Goal: Task Accomplishment & Management: Complete application form

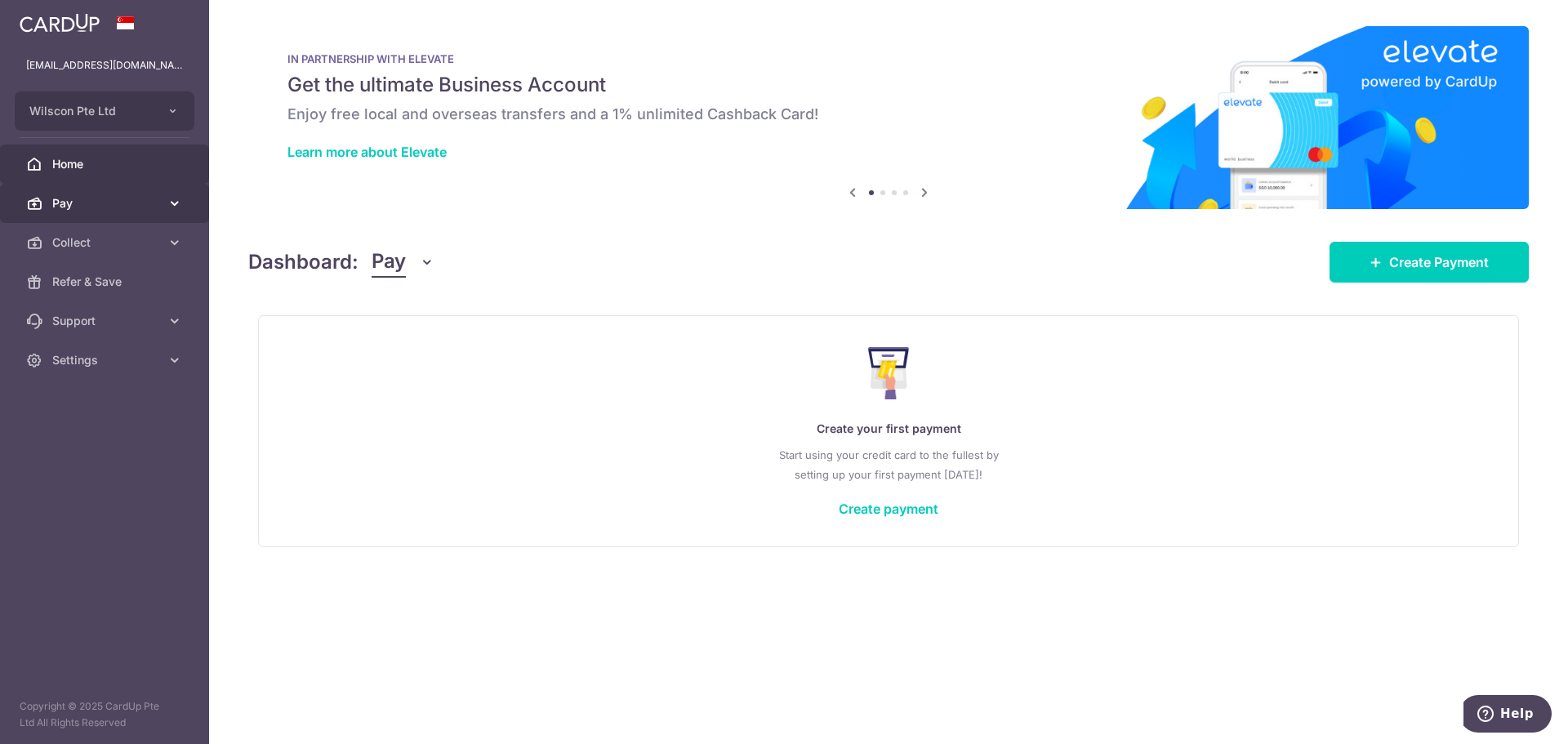
click at [137, 221] on link "Pay" at bounding box center [104, 204] width 209 height 39
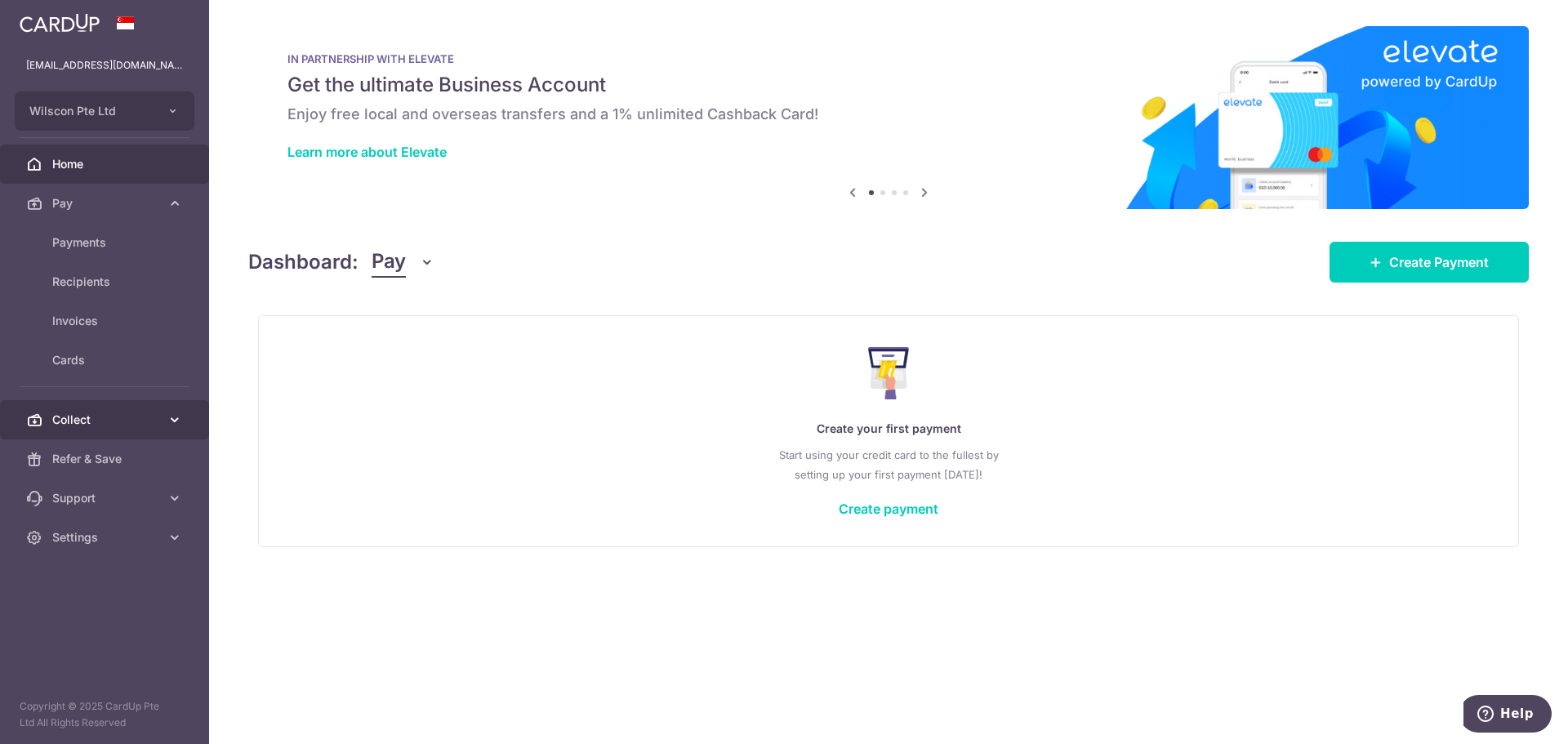
click at [105, 424] on span "Collect" at bounding box center [106, 419] width 108 height 17
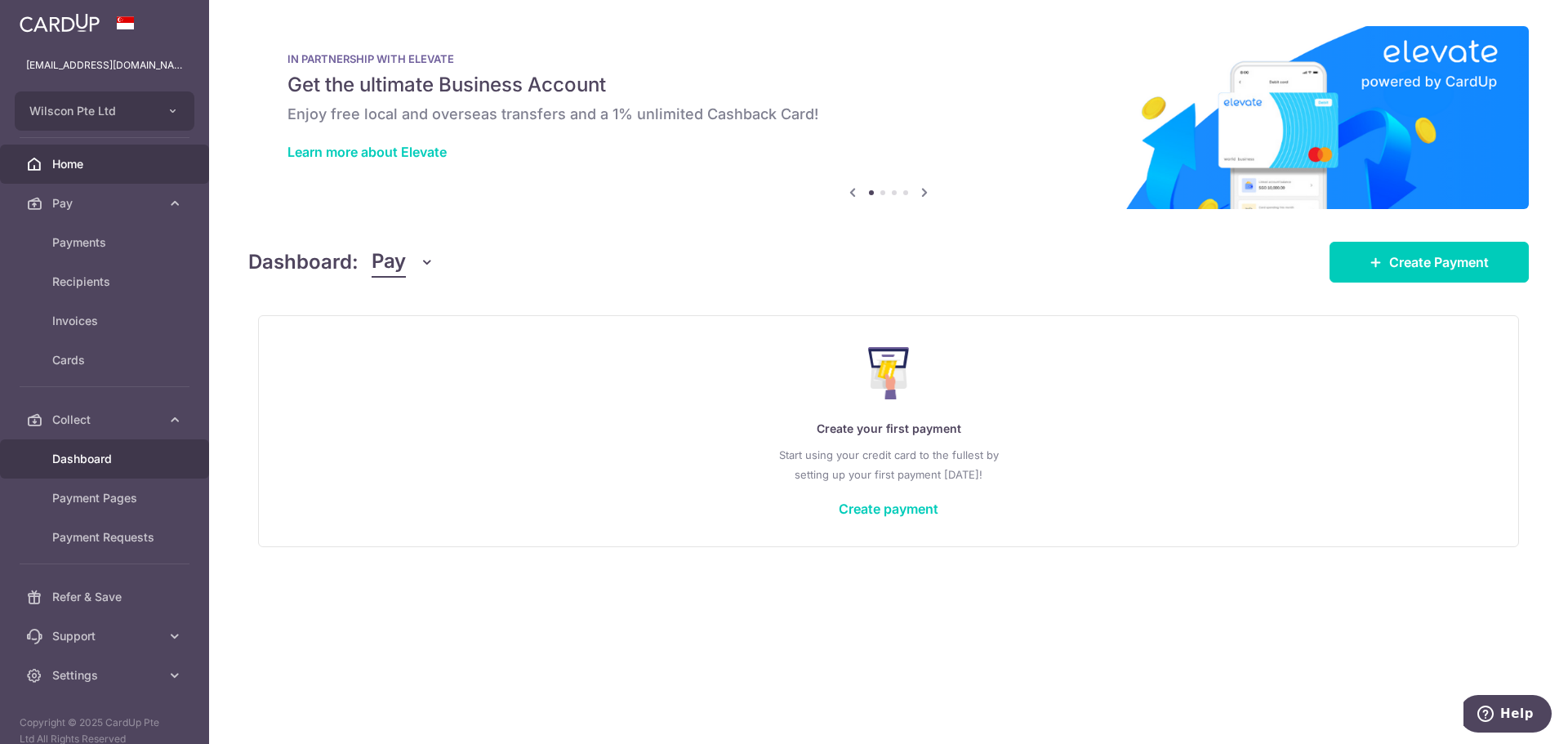
click at [65, 466] on span "Dashboard" at bounding box center [106, 459] width 108 height 17
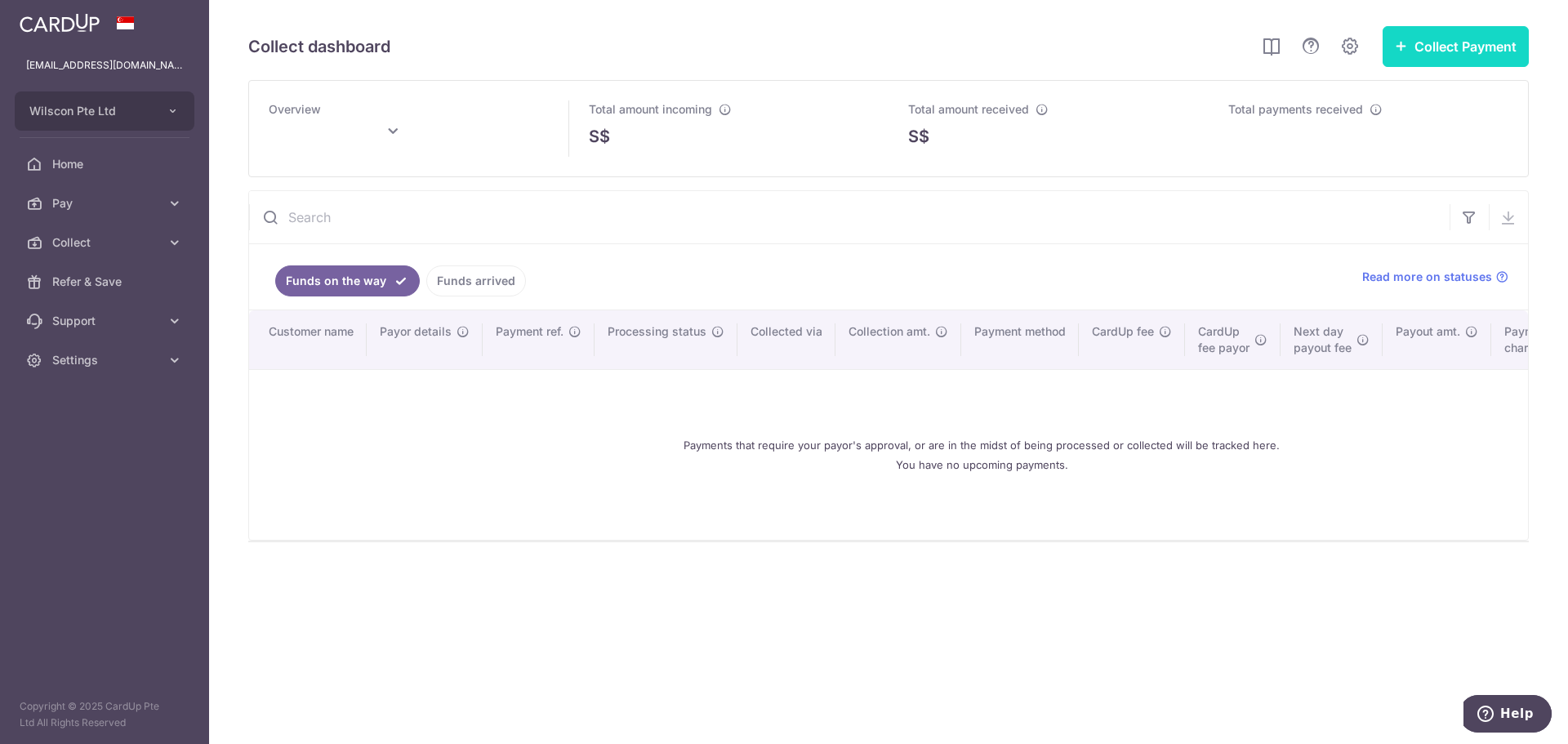
click at [1421, 47] on button "Collect Payment" at bounding box center [1455, 46] width 146 height 41
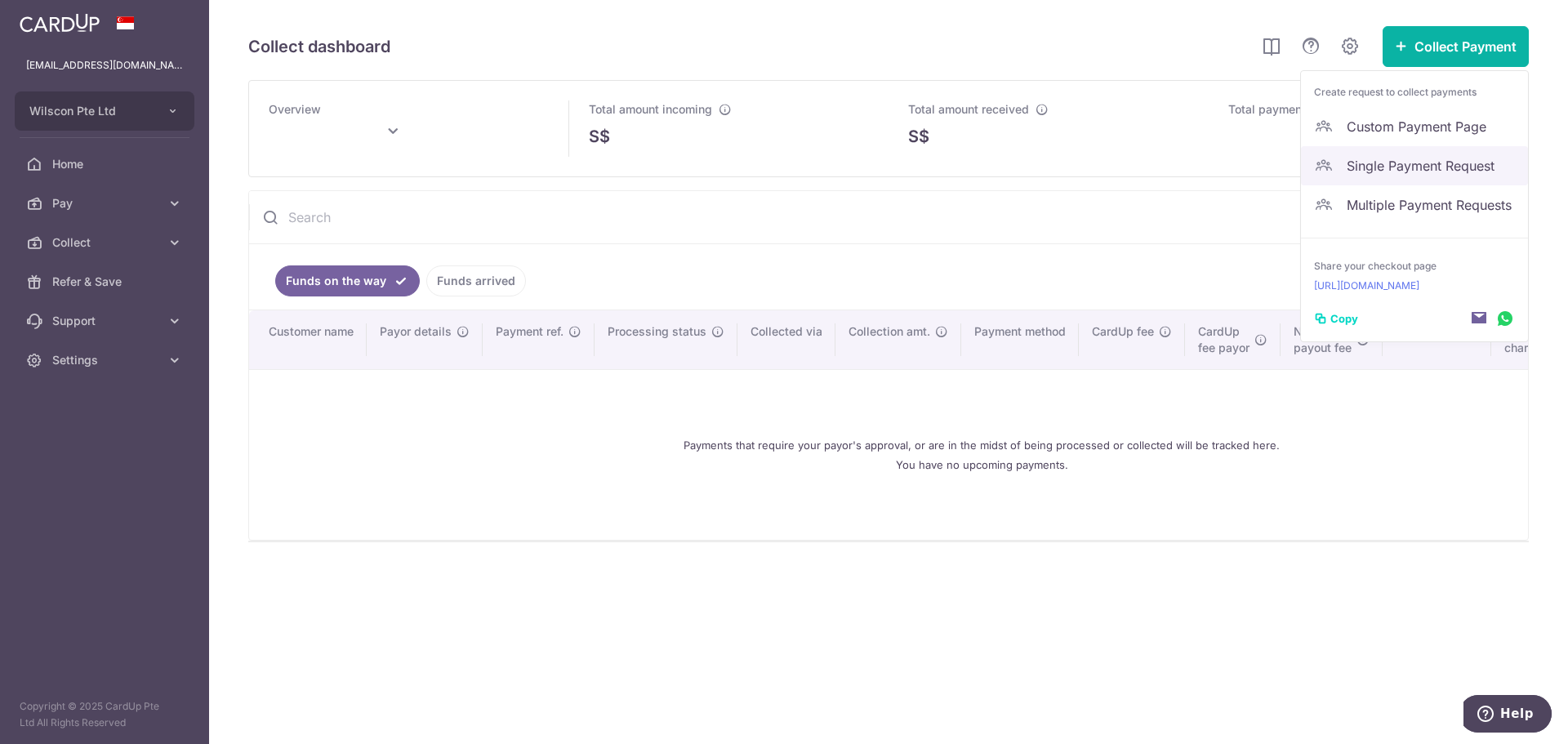
click at [1407, 155] on link "Single Payment Request" at bounding box center [1414, 166] width 227 height 39
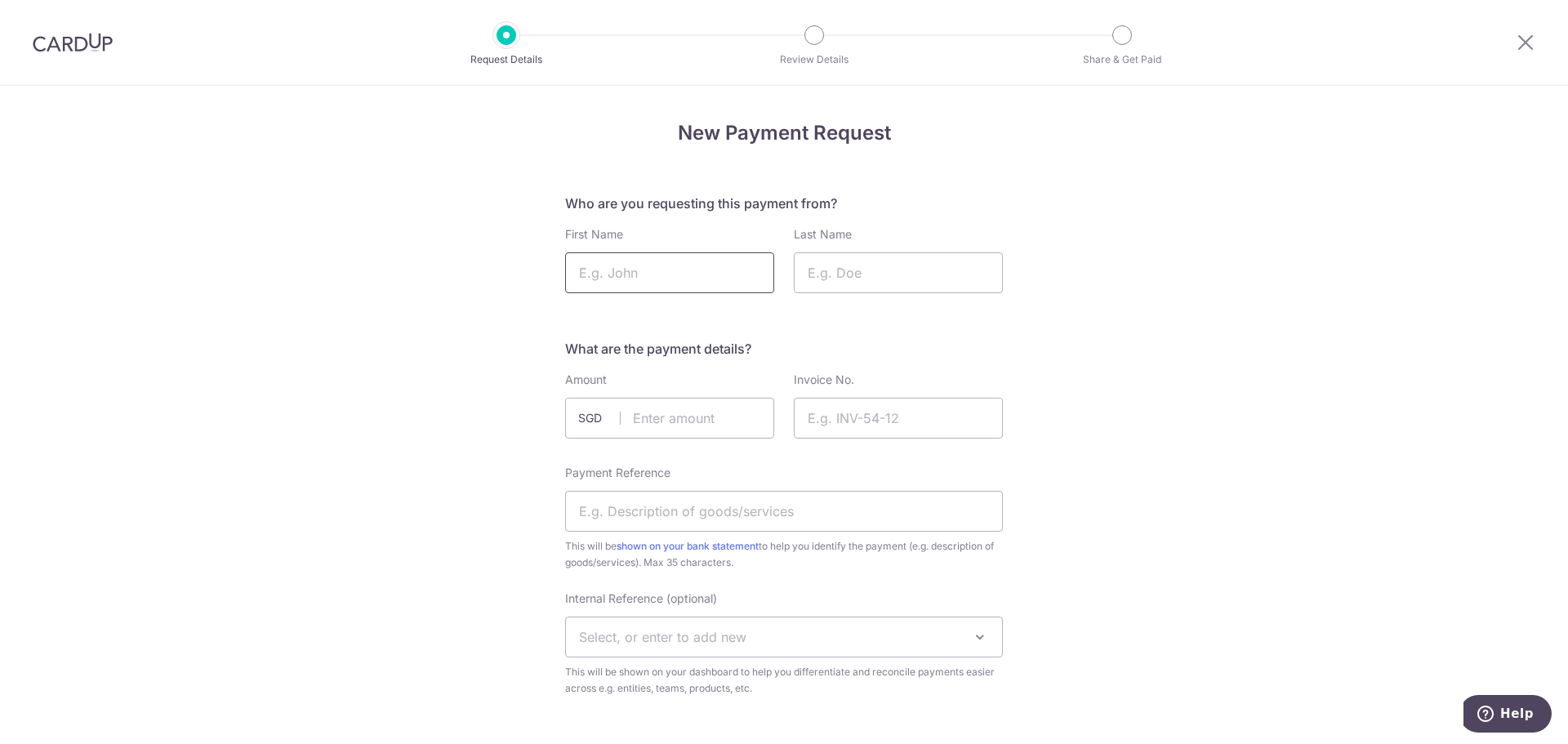
click at [696, 284] on input "First Name" at bounding box center [669, 272] width 209 height 41
type input "Jassica"
type input "RJ"
click at [686, 423] on input "text" at bounding box center [669, 418] width 209 height 41
click at [913, 401] on input "Invoice No." at bounding box center [898, 418] width 209 height 41
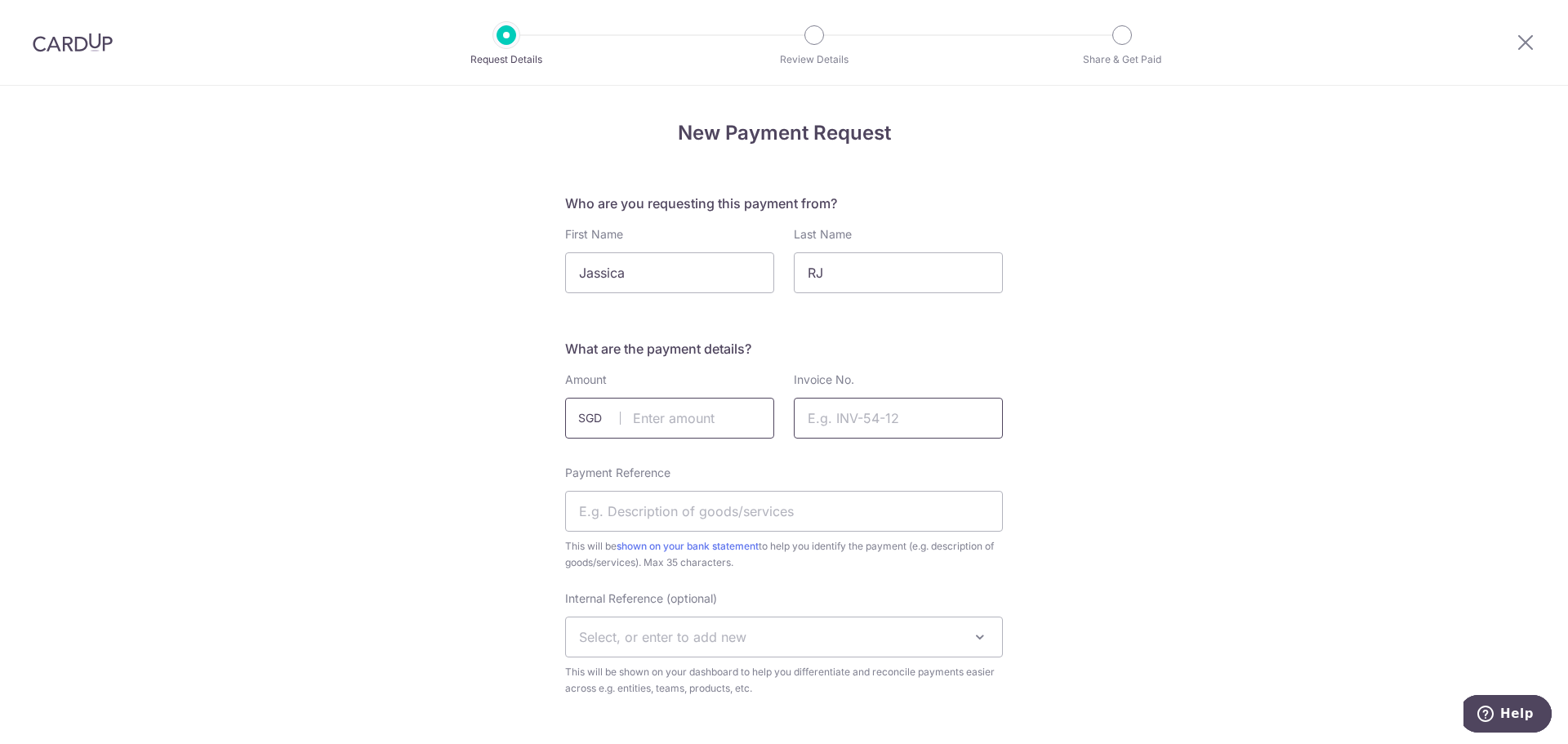
paste input "WC-2025-0165"
type input "WC-2025-0165"
click at [705, 426] on input "text" at bounding box center [669, 418] width 209 height 41
type input "47.00"
click at [586, 522] on input "Payment Reference" at bounding box center [784, 512] width 437 height 41
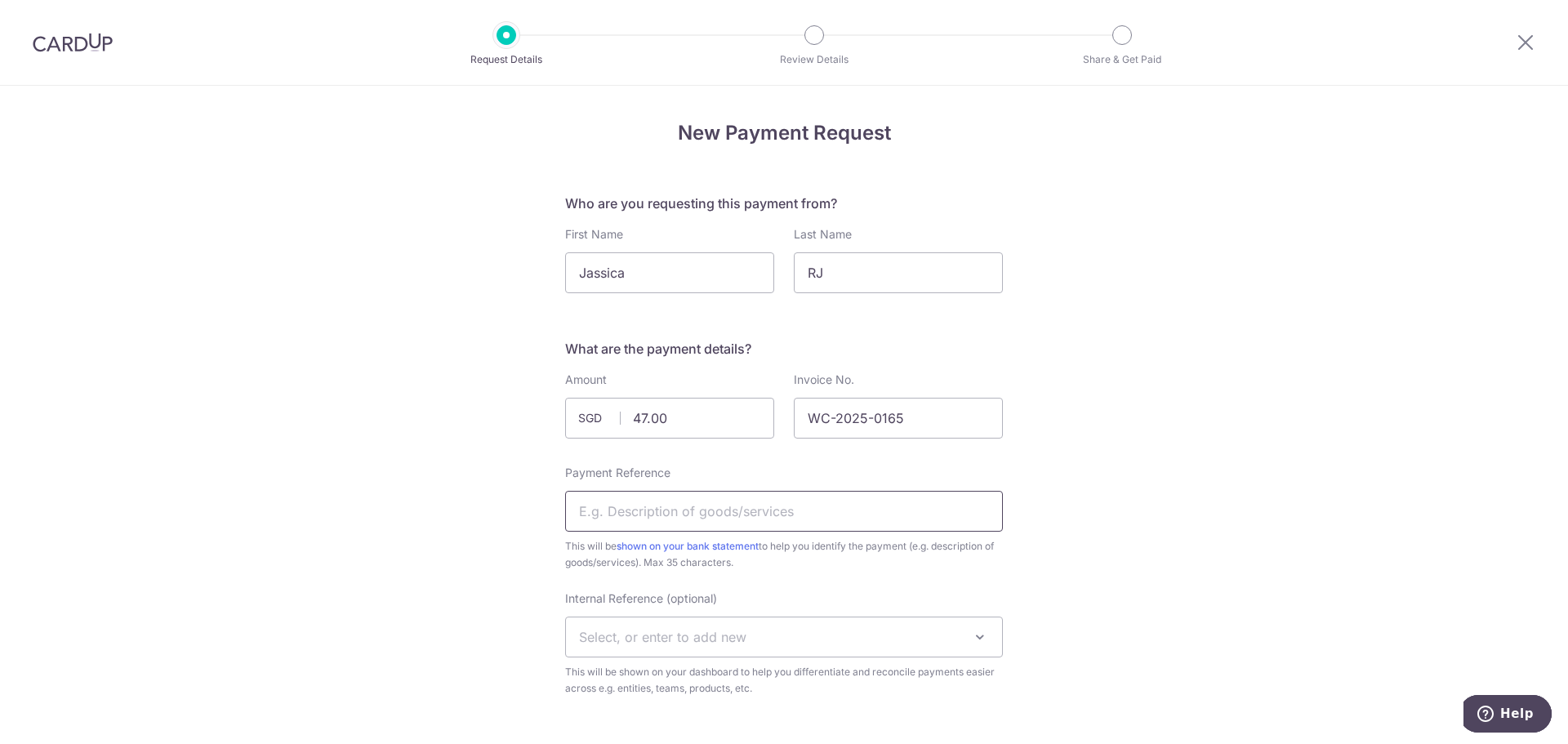
paste input "WC-2025-0165"
type input "WC-2025-0165"
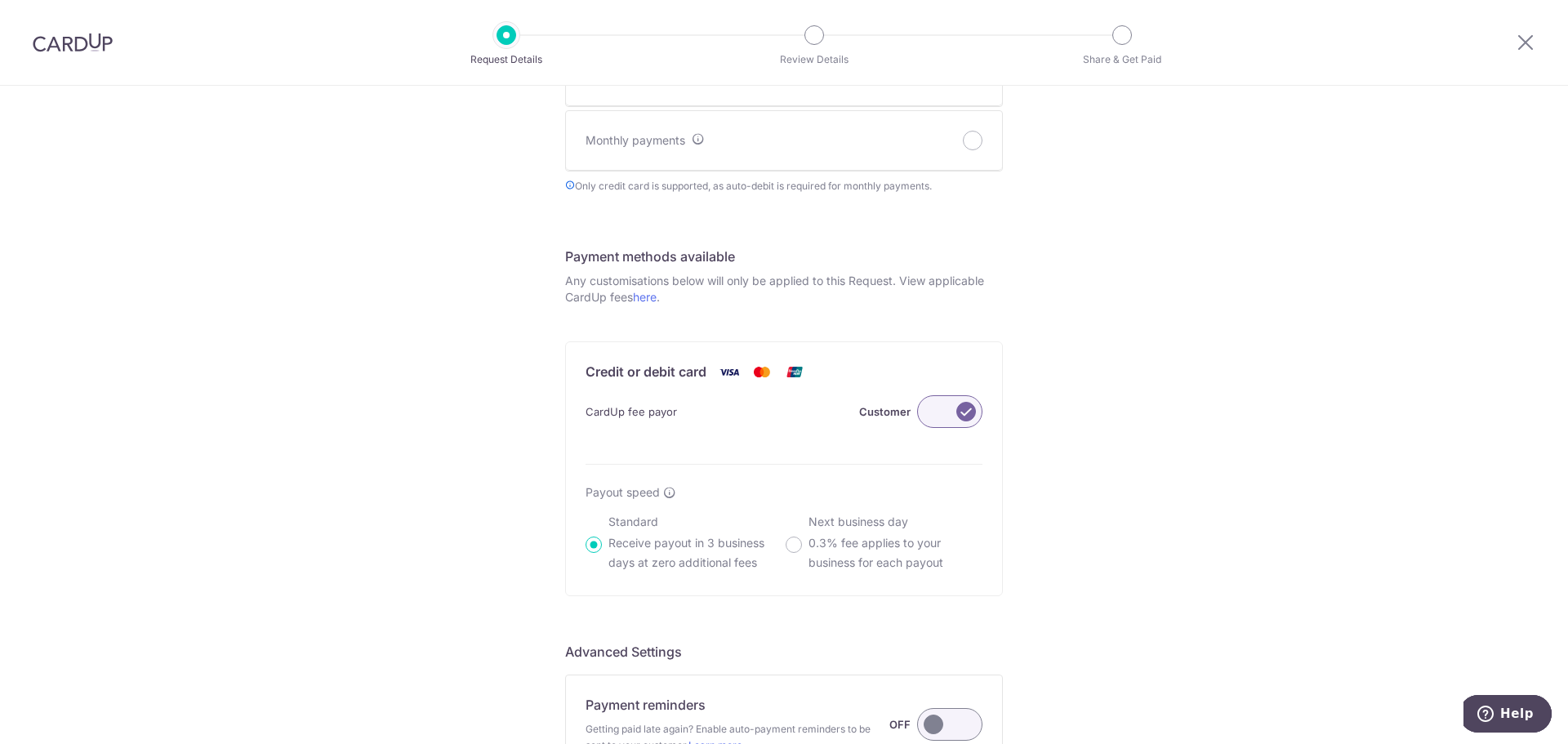
scroll to position [976, 0]
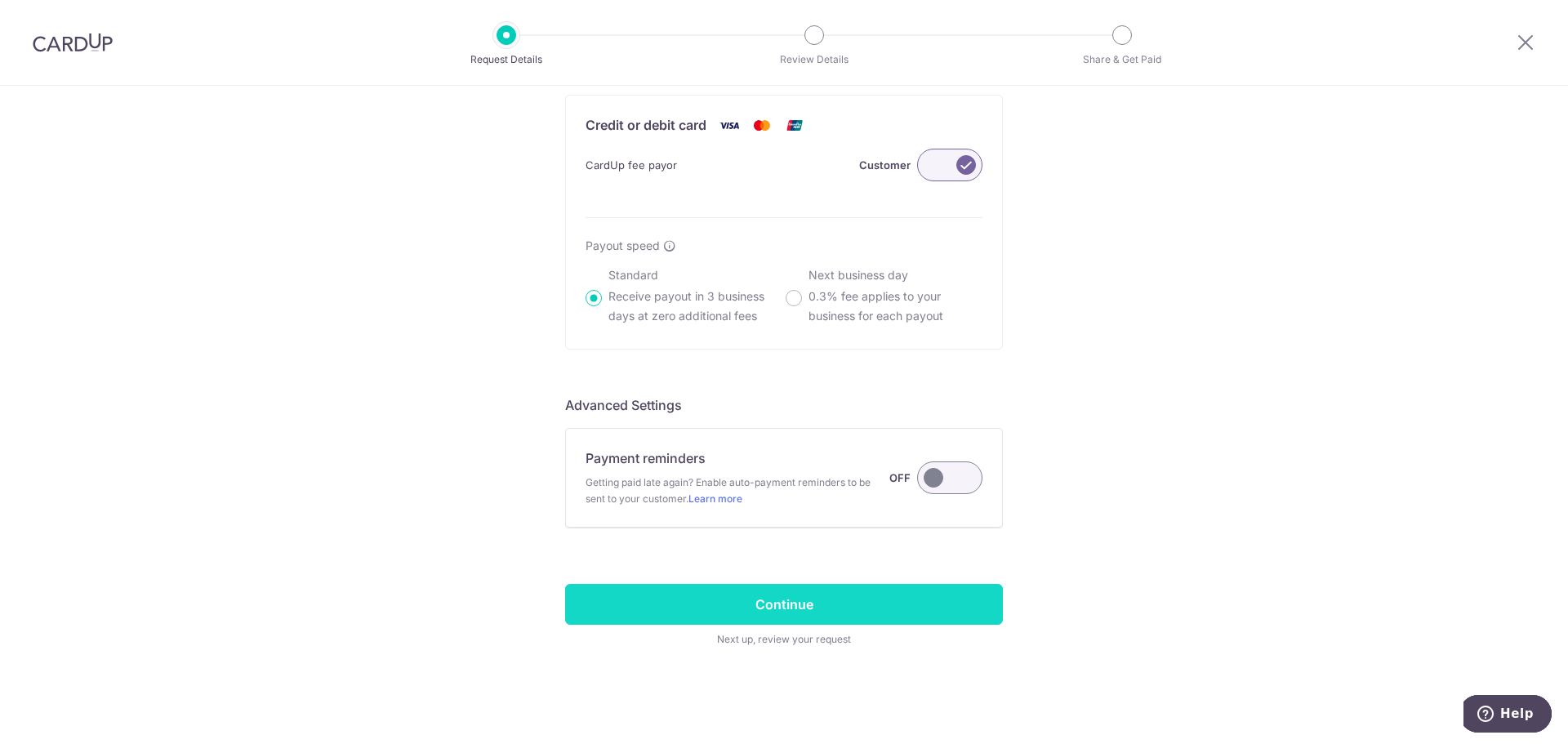
click at [720, 599] on input "Continue" at bounding box center [784, 604] width 437 height 41
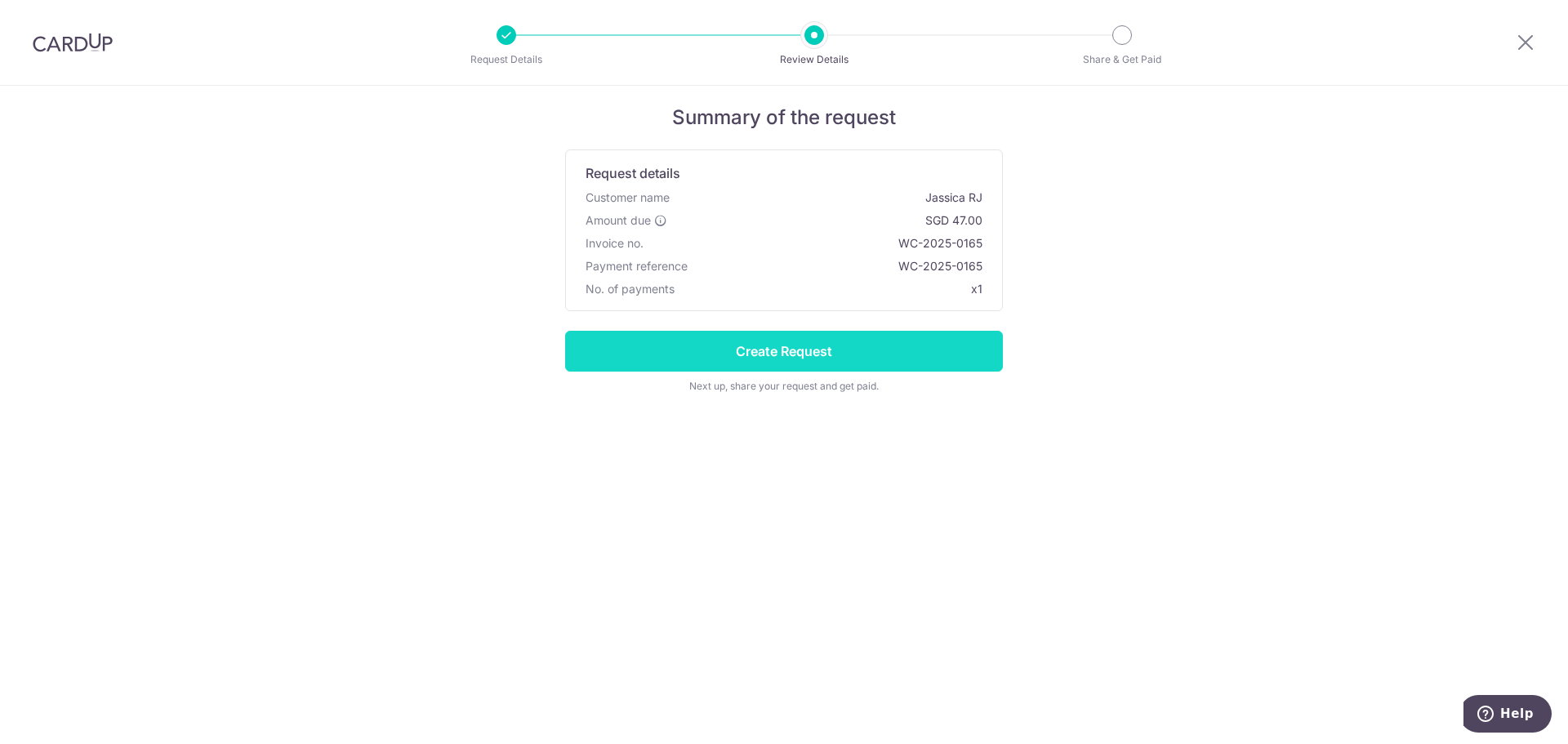
click at [863, 361] on input "Create Request" at bounding box center [784, 352] width 437 height 41
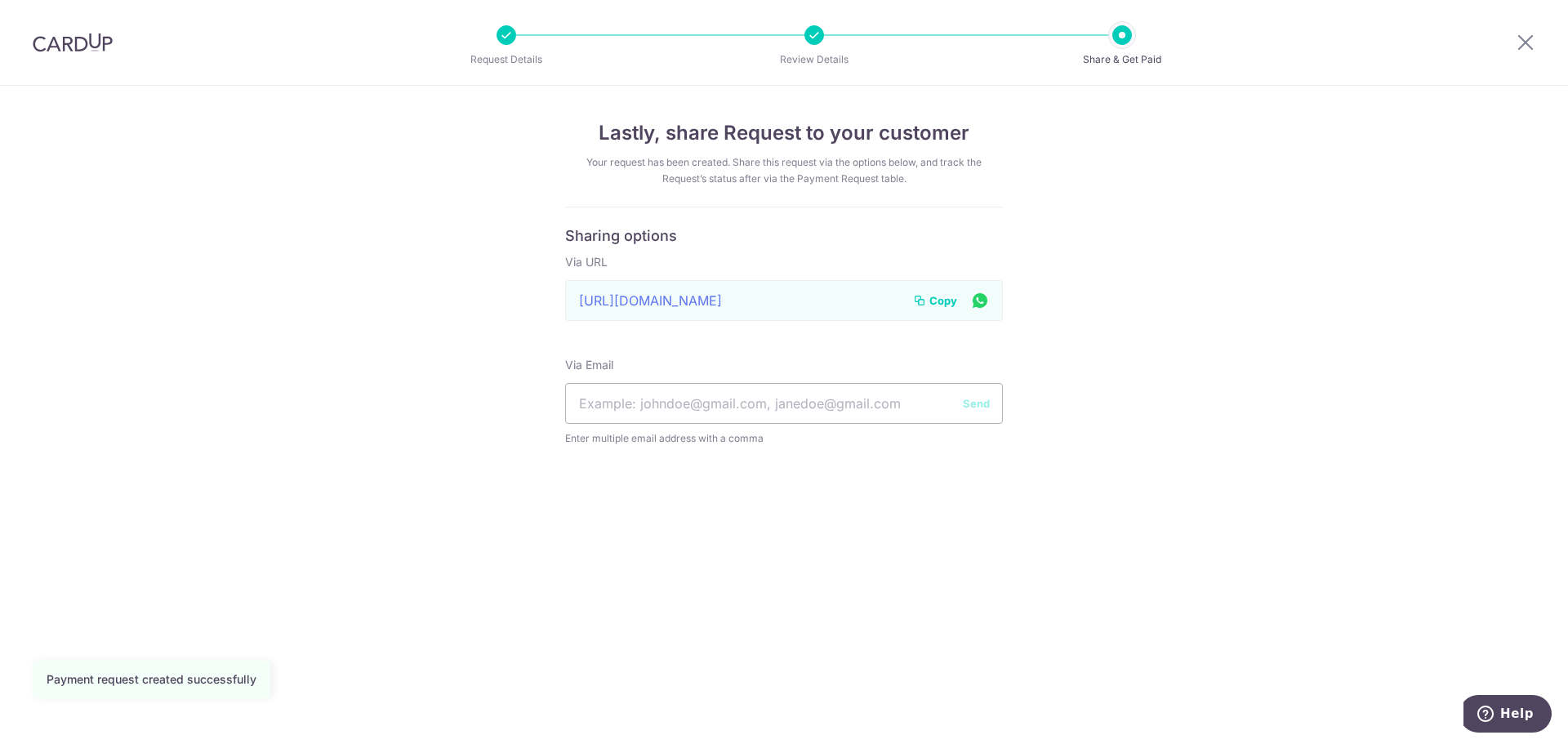
click at [938, 305] on span "Copy" at bounding box center [944, 300] width 28 height 17
